Goal: Task Accomplishment & Management: Manage account settings

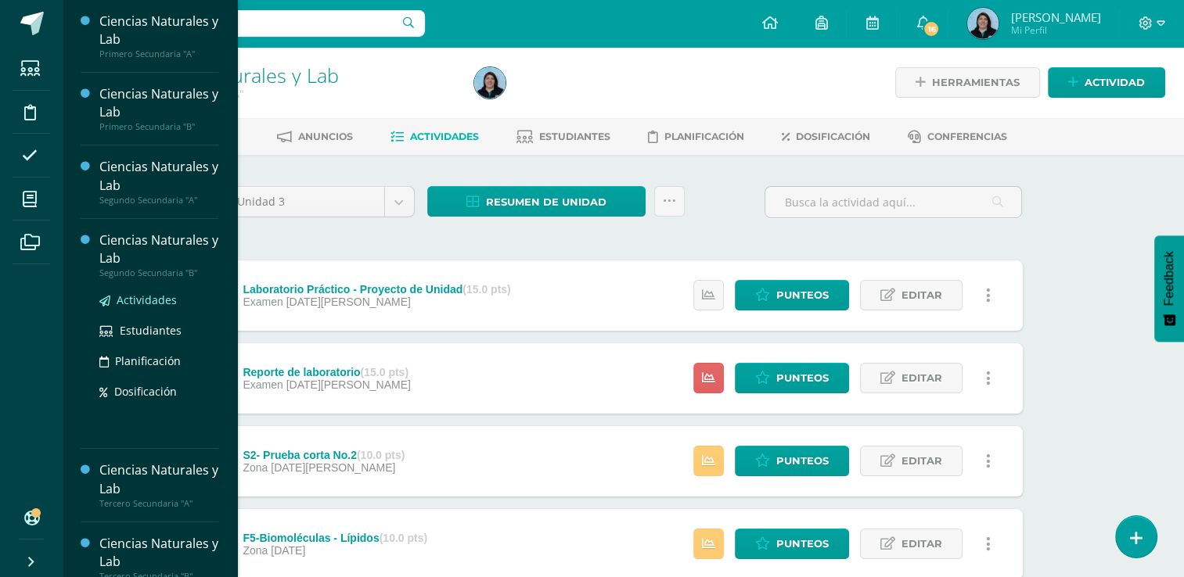
click at [150, 293] on span "Actividades" at bounding box center [147, 300] width 60 height 15
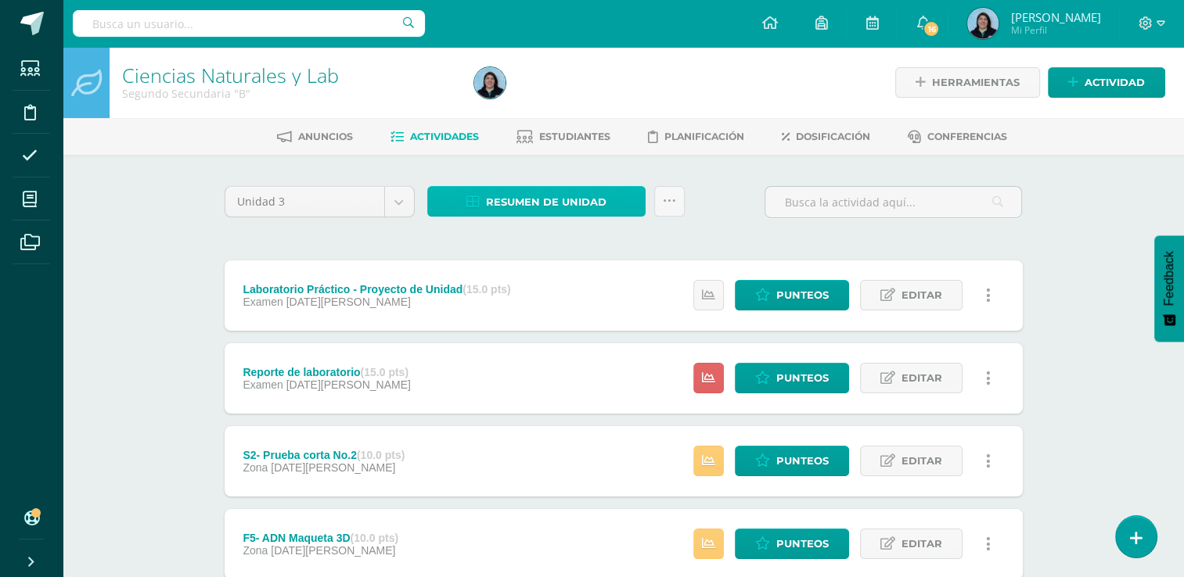
click at [545, 206] on span "Resumen de unidad" at bounding box center [546, 202] width 120 height 29
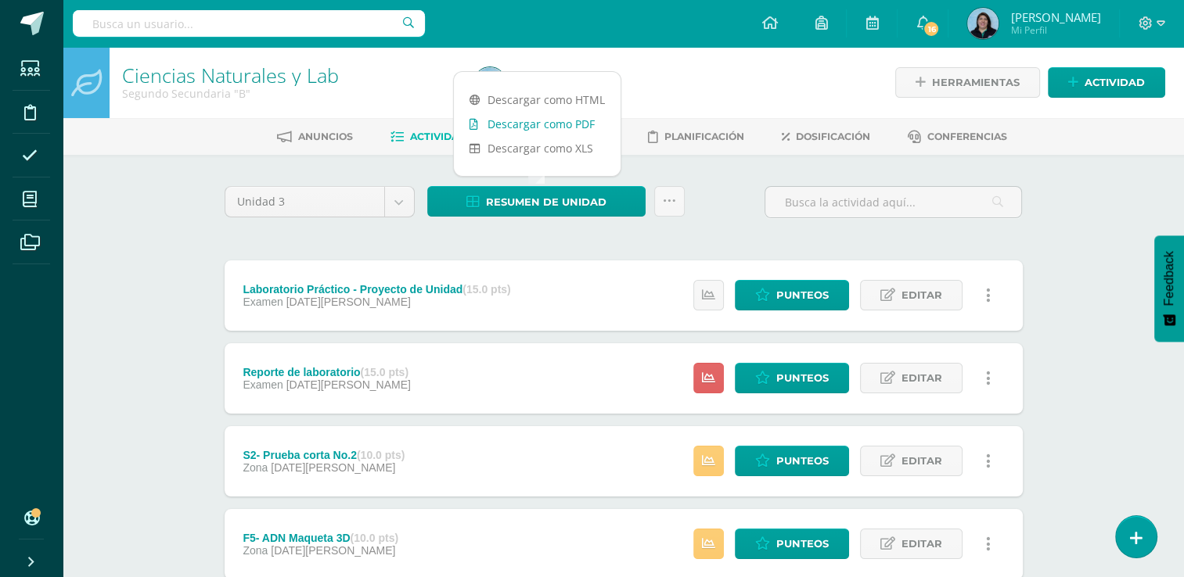
click at [527, 127] on link "Descargar como PDF" at bounding box center [537, 124] width 167 height 24
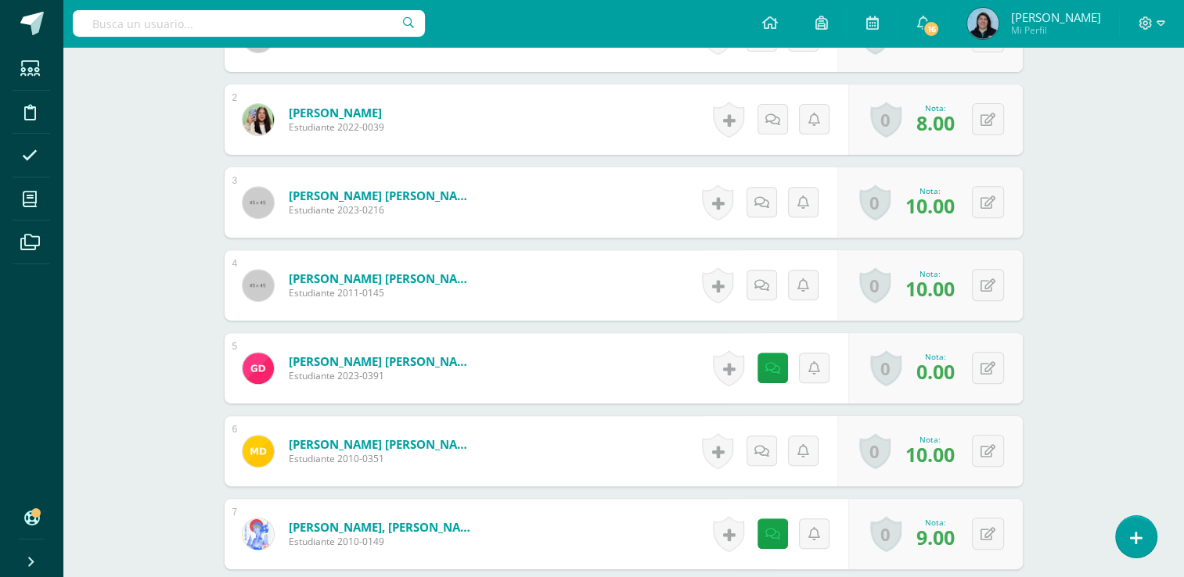
scroll to position [557, 0]
click at [985, 358] on button at bounding box center [998, 368] width 33 height 33
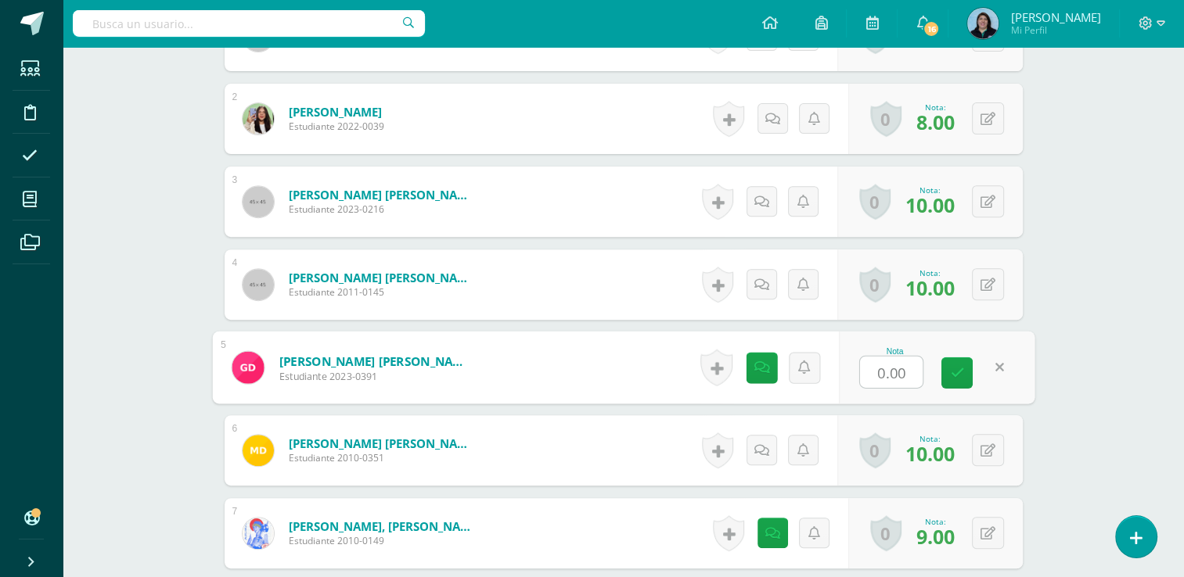
scroll to position [559, 0]
type input "0"
type input "6"
click at [958, 371] on icon at bounding box center [957, 371] width 14 height 13
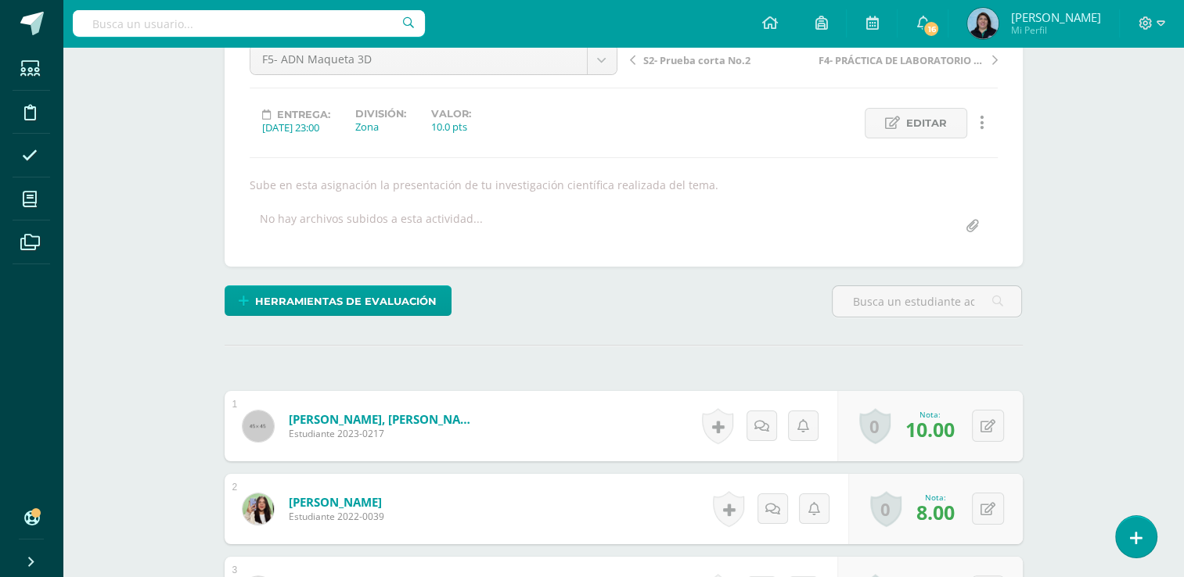
scroll to position [0, 0]
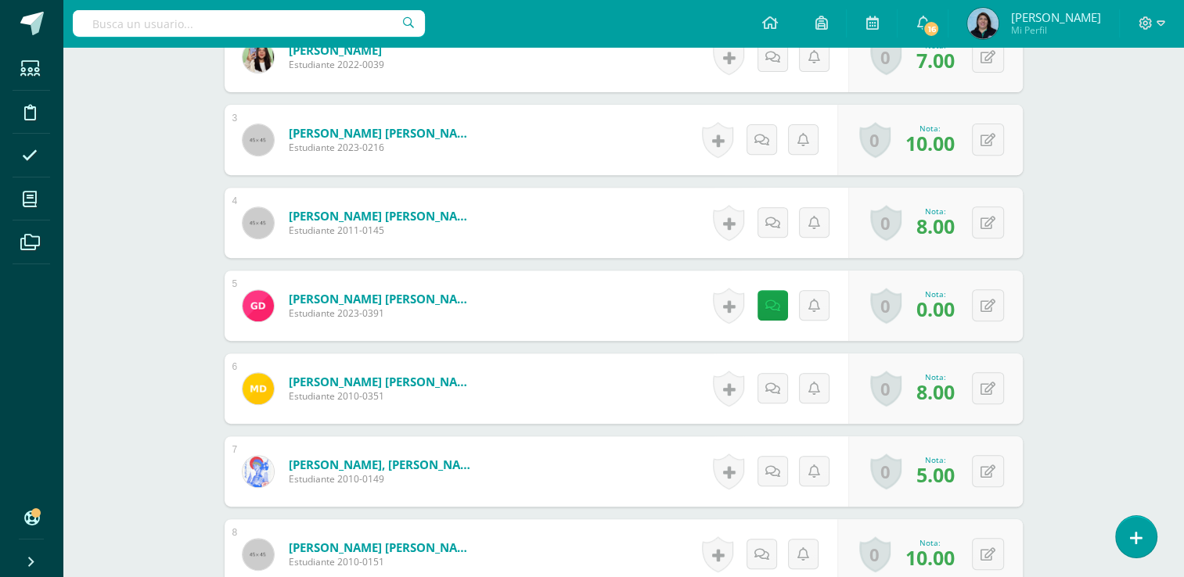
scroll to position [626, 0]
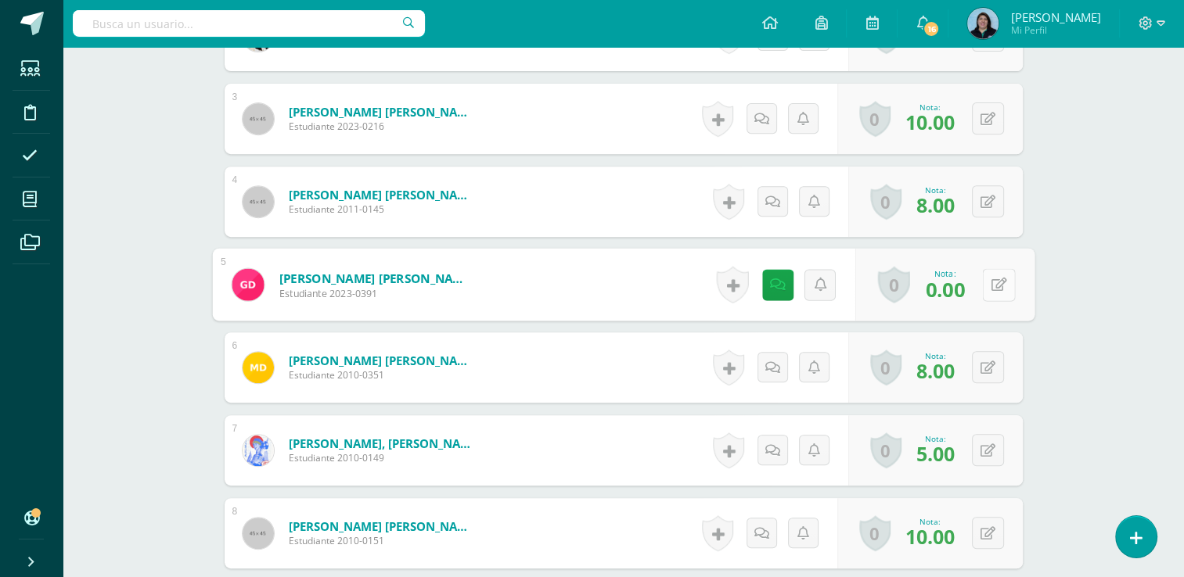
click at [991, 286] on icon at bounding box center [999, 284] width 16 height 13
type input "5"
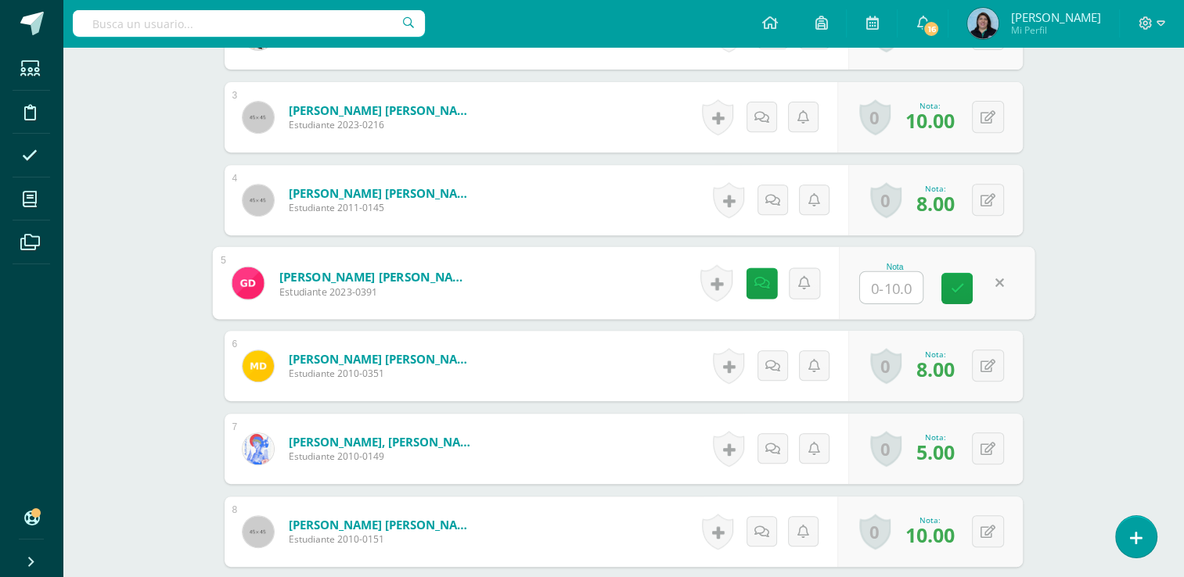
type input "6"
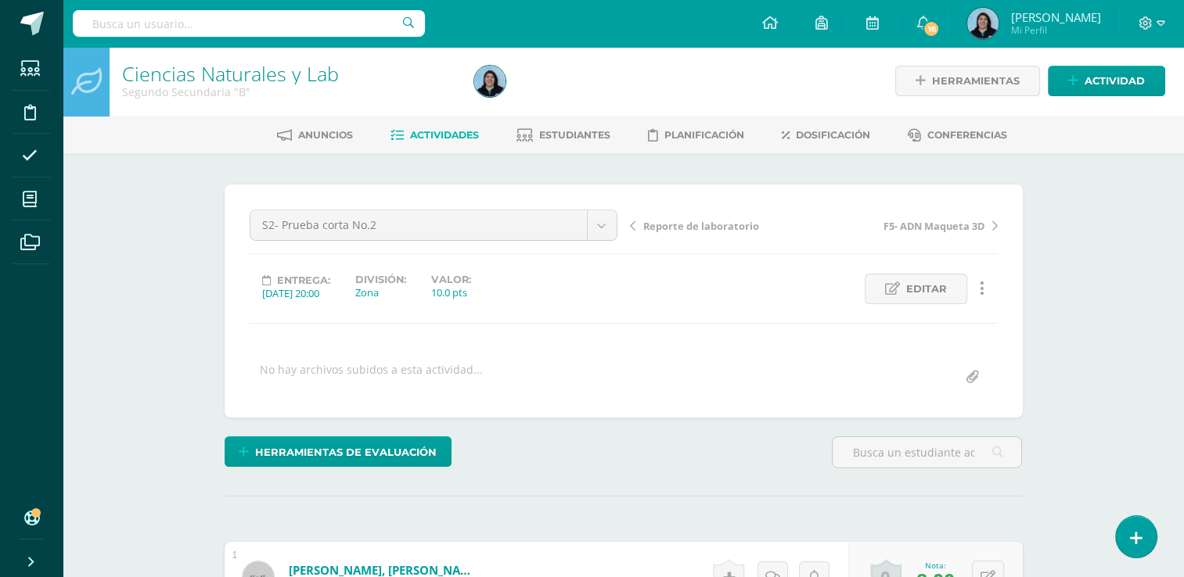
scroll to position [0, 0]
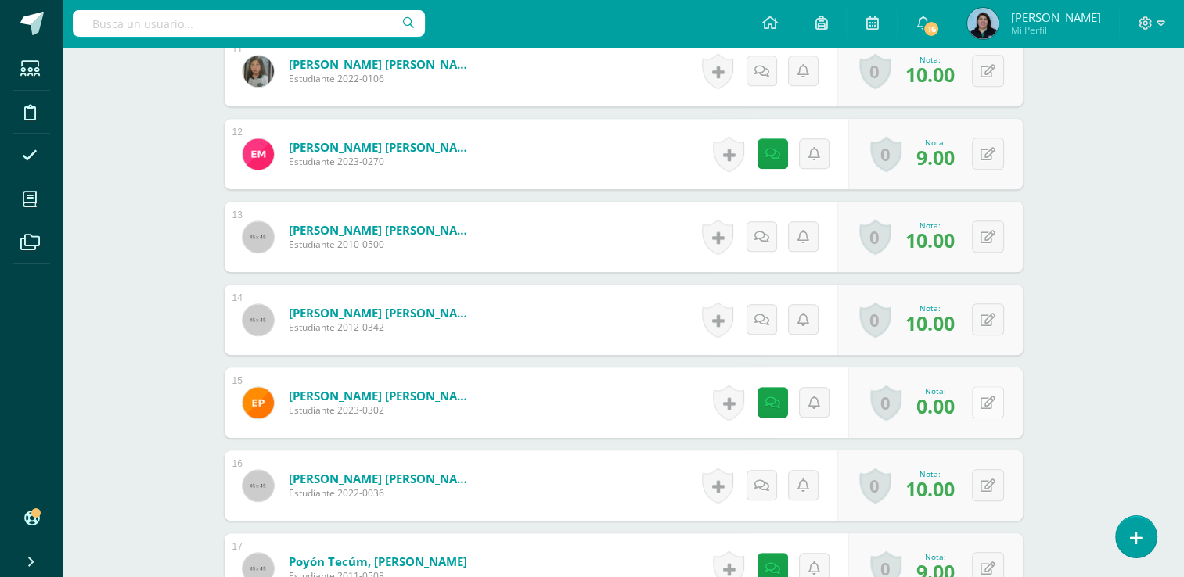
scroll to position [1353, 0]
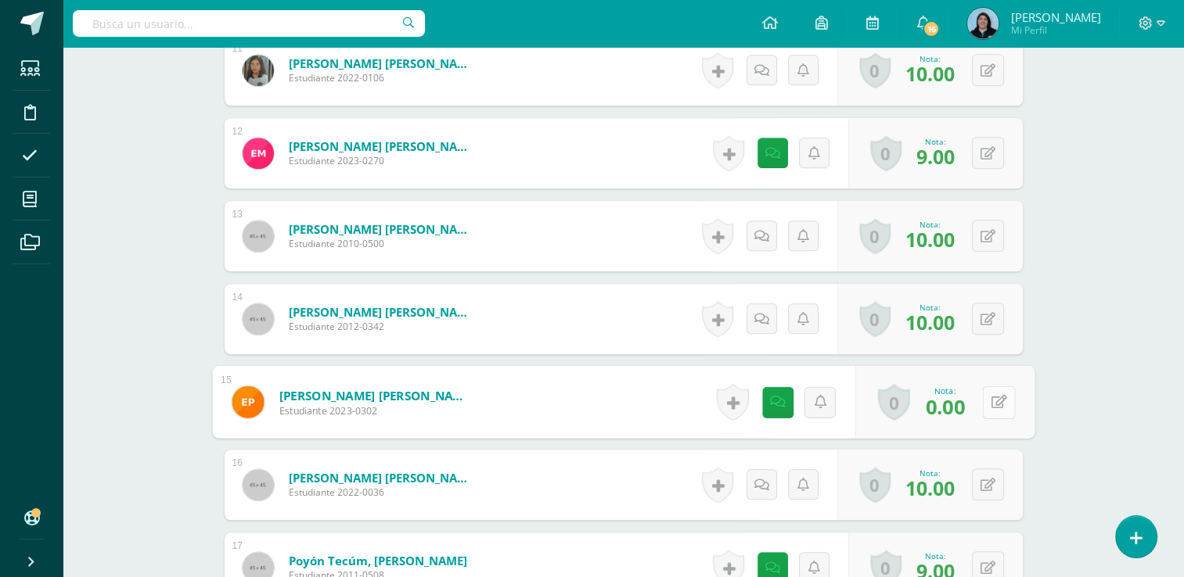
click at [980, 402] on div "0 Logros Logros obtenidos Aún no hay logros agregados Nota: 0.00" at bounding box center [943, 402] width 179 height 73
click at [995, 398] on icon at bounding box center [999, 401] width 16 height 13
type input "5"
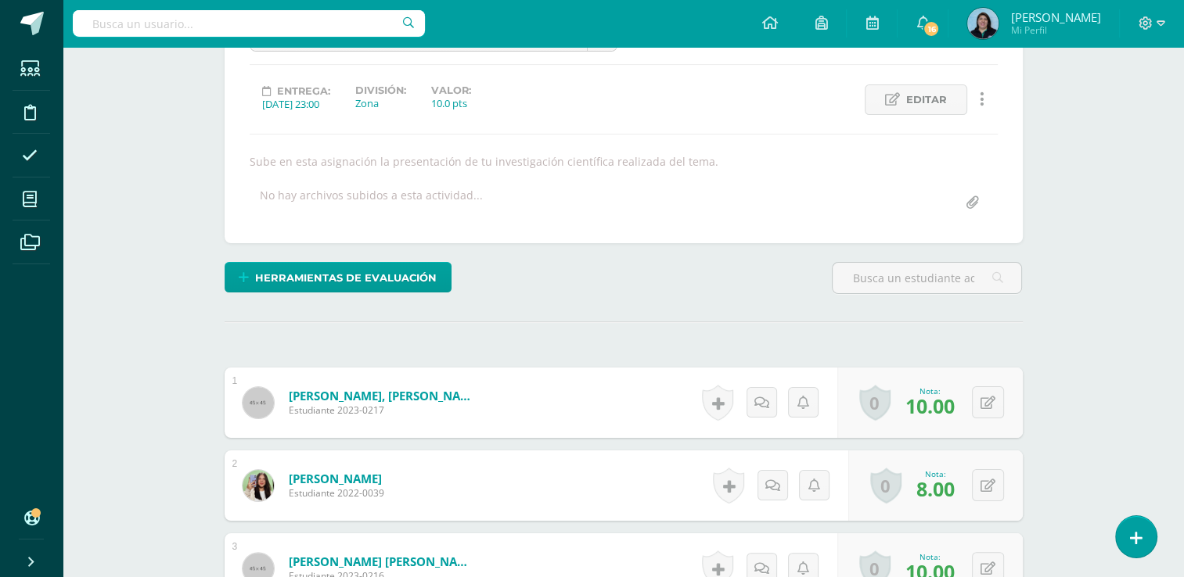
scroll to position [0, 0]
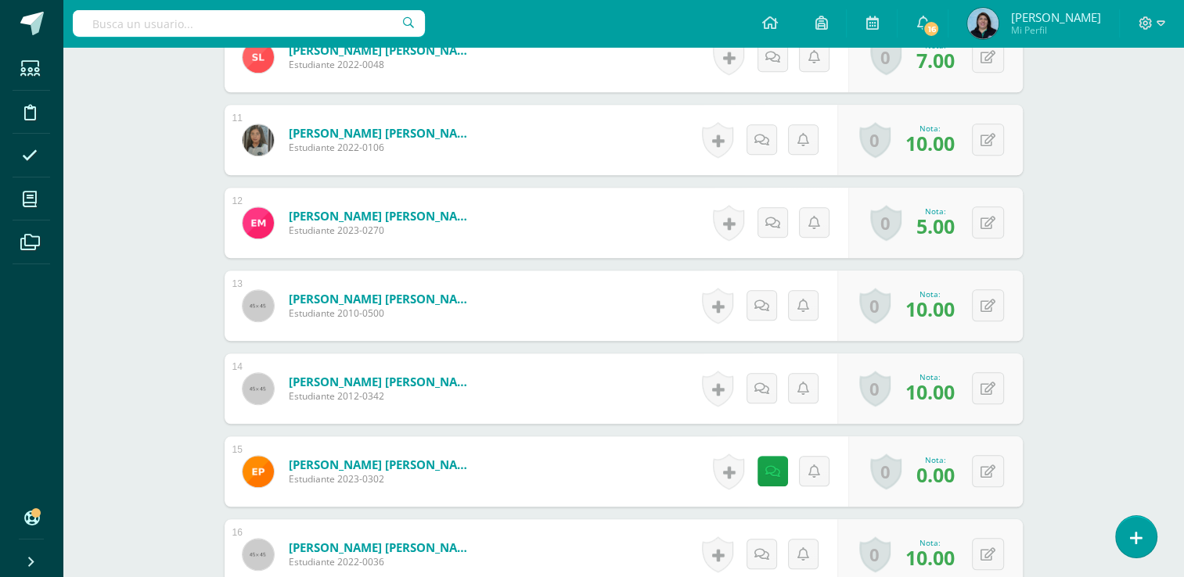
scroll to position [1269, 0]
click at [989, 474] on button at bounding box center [998, 471] width 33 height 33
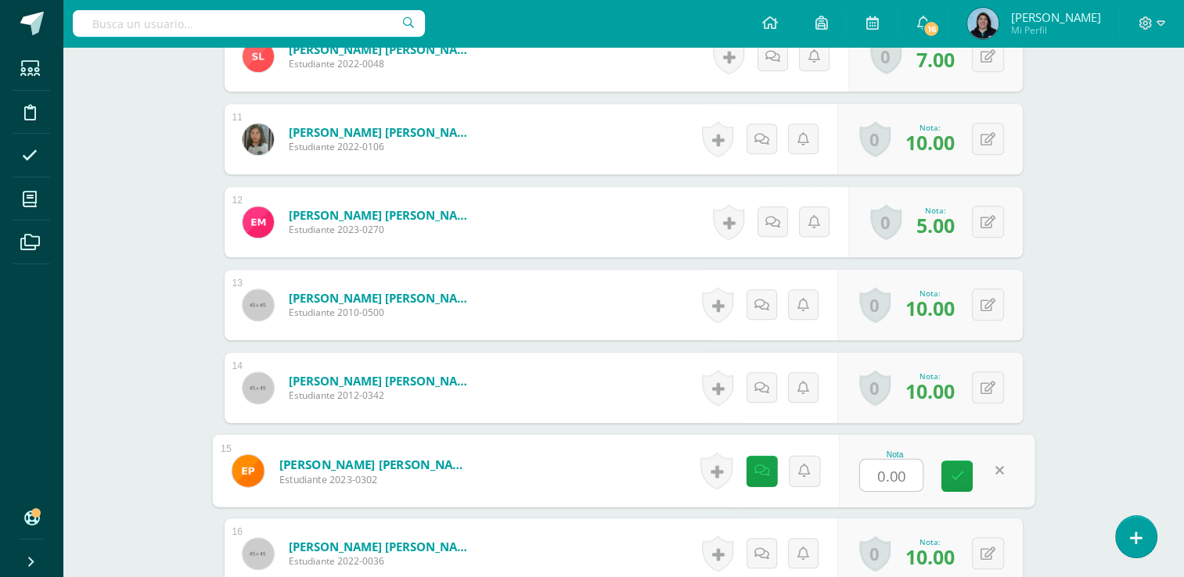
scroll to position [1270, 0]
type input "6"
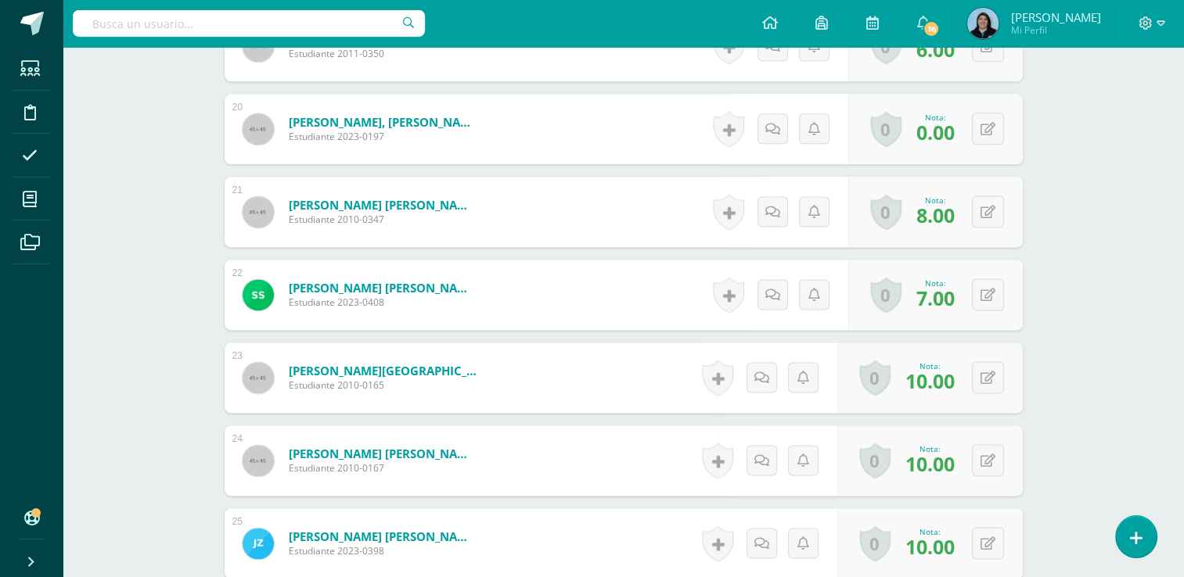
scroll to position [1971, 0]
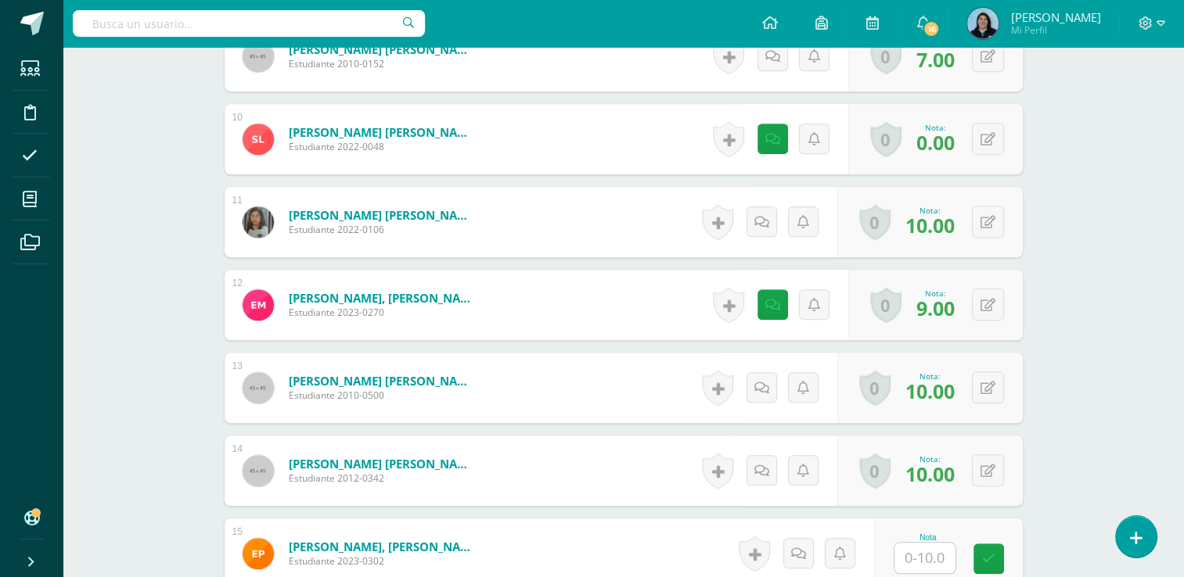
scroll to position [1253, 0]
